Goal: Task Accomplishment & Management: Use online tool/utility

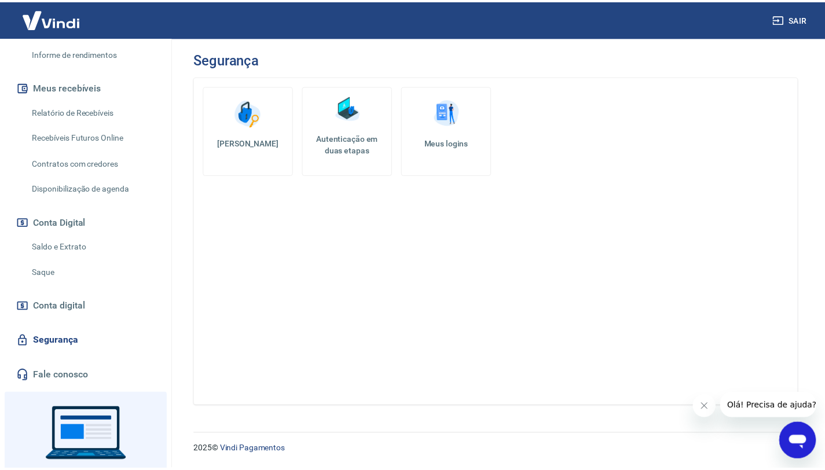
scroll to position [286, 0]
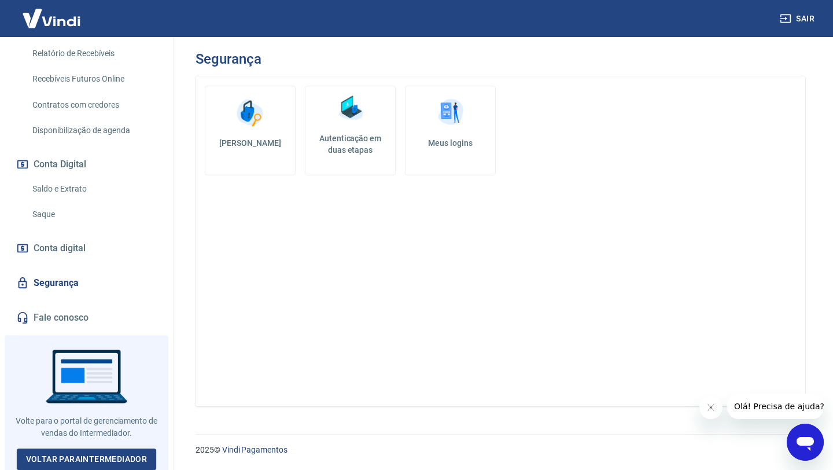
click at [79, 213] on link "Saque" at bounding box center [93, 215] width 131 height 24
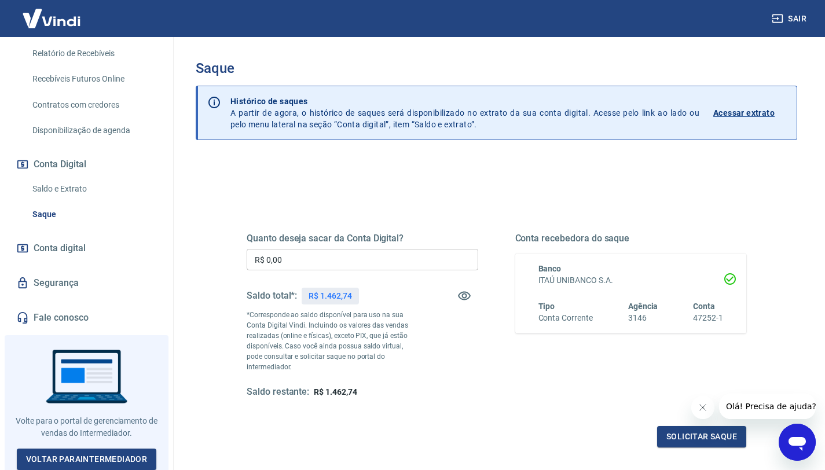
click at [308, 263] on input "R$ 0,00" at bounding box center [363, 259] width 232 height 21
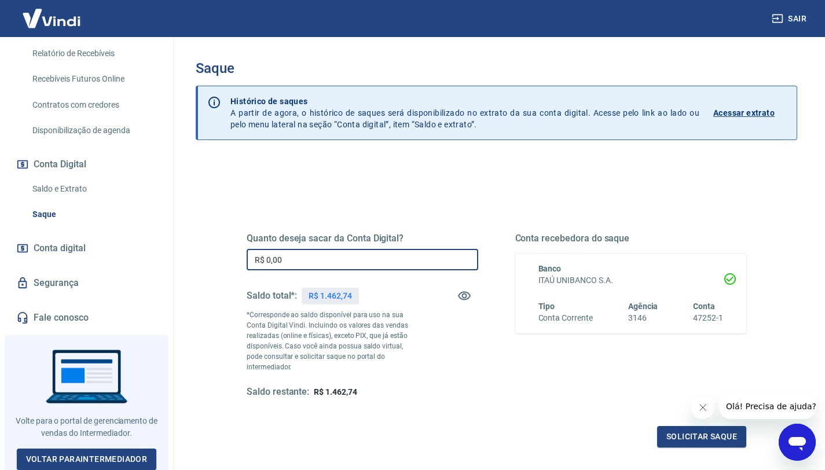
click at [308, 263] on input "R$ 0,00" at bounding box center [363, 259] width 232 height 21
type input "R$ 1.000,00"
click at [678, 426] on button "Solicitar saque" at bounding box center [701, 436] width 89 height 21
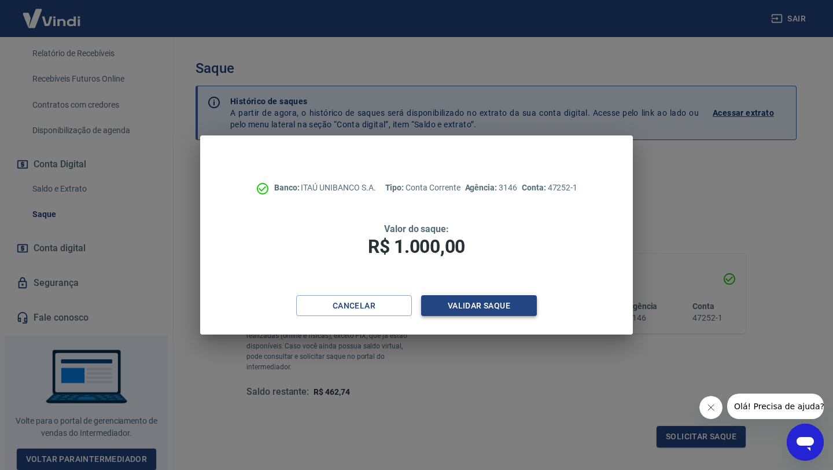
click at [509, 304] on button "Validar saque" at bounding box center [479, 305] width 116 height 21
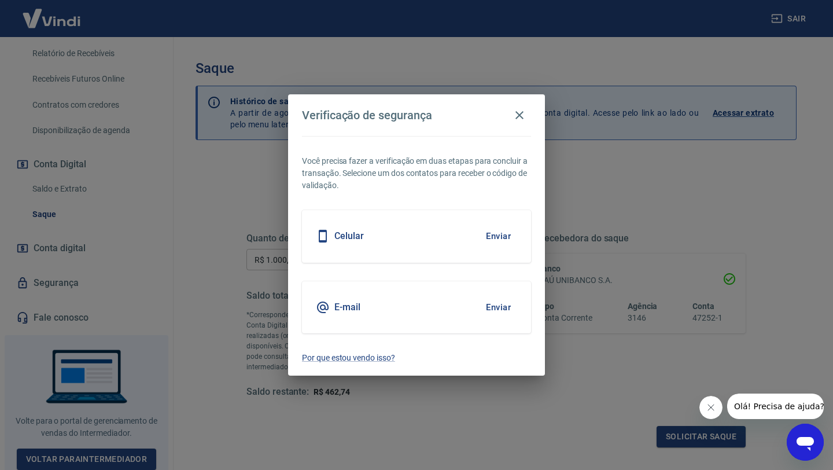
click at [499, 239] on button "Enviar" at bounding box center [499, 236] width 38 height 24
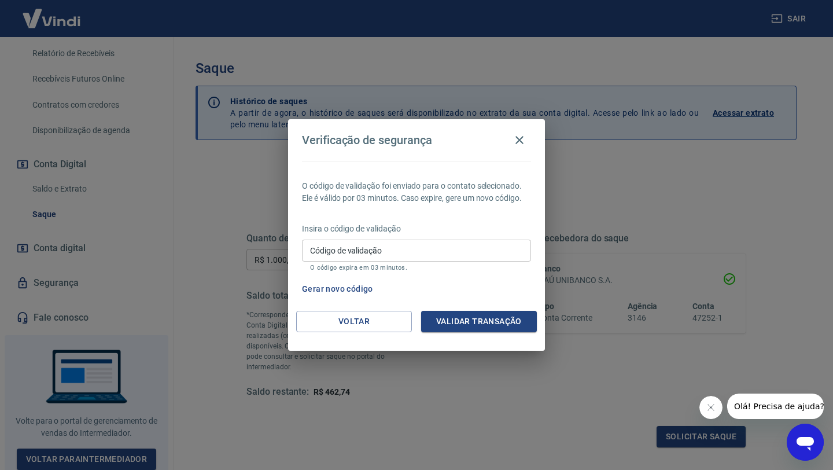
click at [391, 254] on input "Código de validação" at bounding box center [416, 250] width 229 height 21
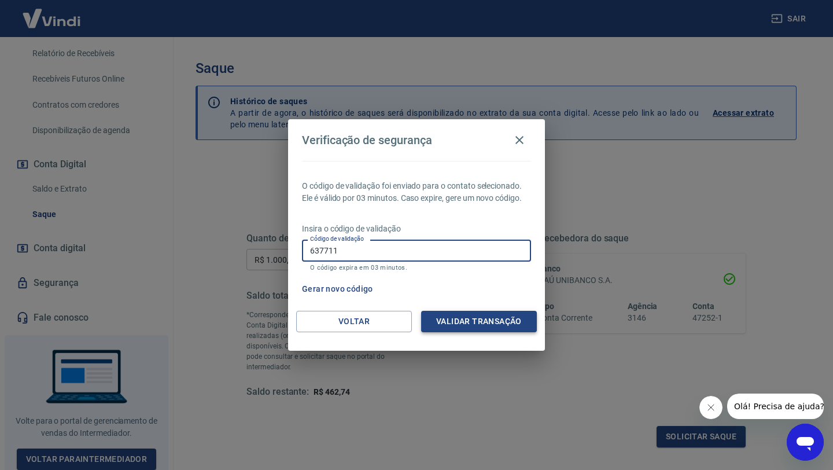
type input "637711"
click at [490, 325] on button "Validar transação" at bounding box center [479, 321] width 116 height 21
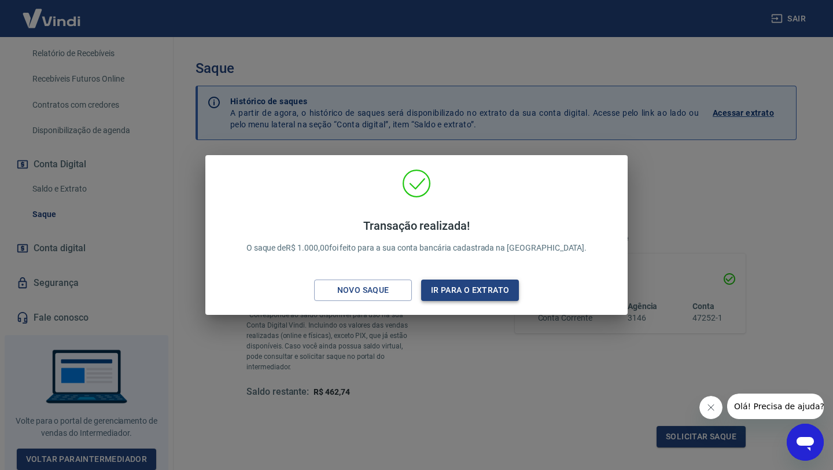
click at [437, 291] on button "Ir para o extrato" at bounding box center [470, 290] width 98 height 21
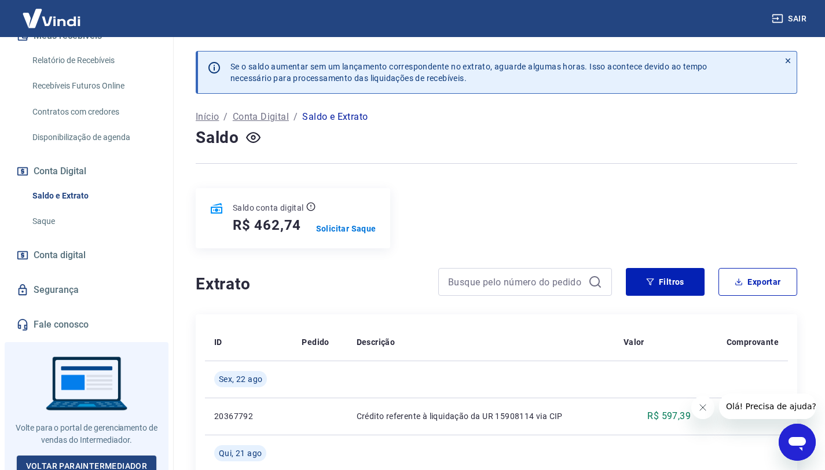
scroll to position [286, 0]
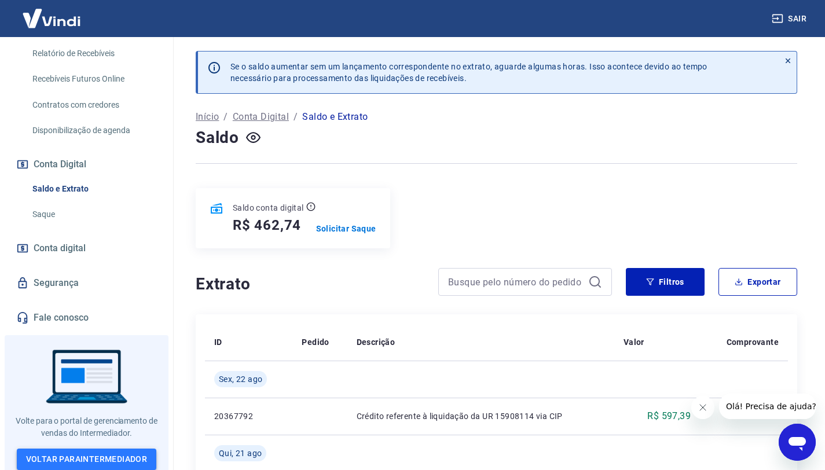
click at [120, 459] on link "Voltar para Intermediador" at bounding box center [87, 459] width 140 height 21
